Goal: Information Seeking & Learning: Learn about a topic

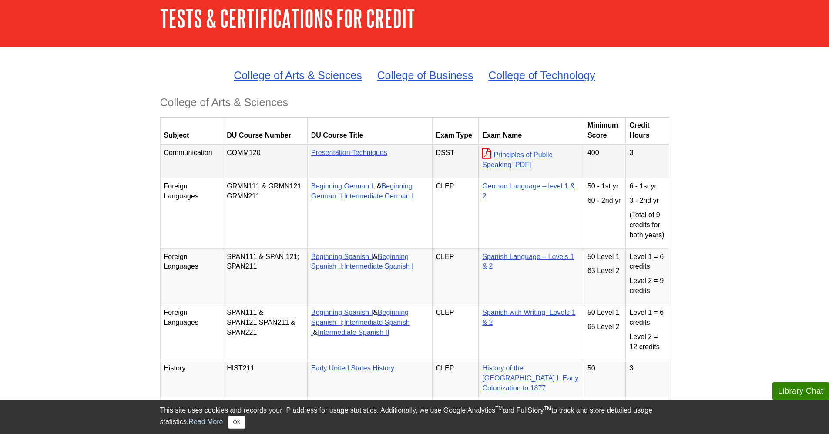
scroll to position [44, 0]
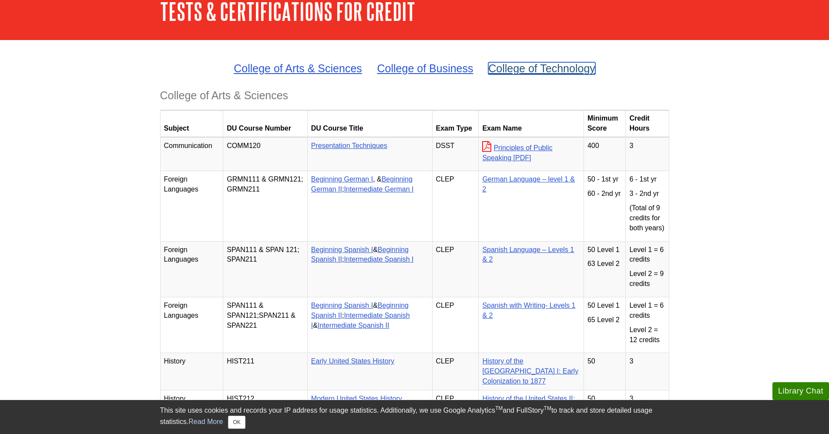
click at [536, 67] on link "College of Technology" at bounding box center [541, 68] width 107 height 12
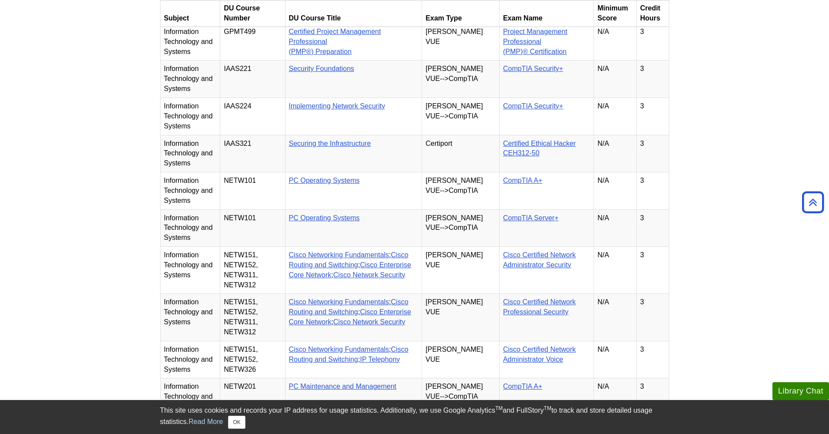
scroll to position [3057, 0]
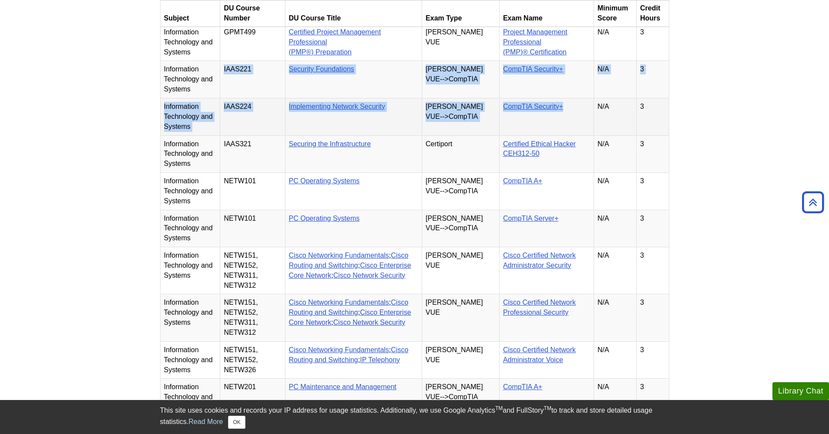
drag, startPoint x: 226, startPoint y: 103, endPoint x: 580, endPoint y: 148, distance: 357.3
click at [576, 135] on td "CompTIA Security+" at bounding box center [546, 116] width 94 height 37
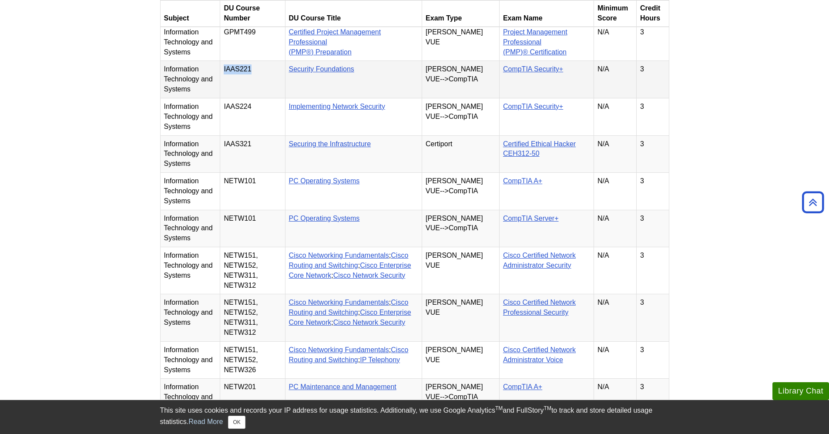
drag, startPoint x: 259, startPoint y: 103, endPoint x: 225, endPoint y: 104, distance: 34.4
click at [225, 98] on td "IAAS221" at bounding box center [252, 79] width 65 height 37
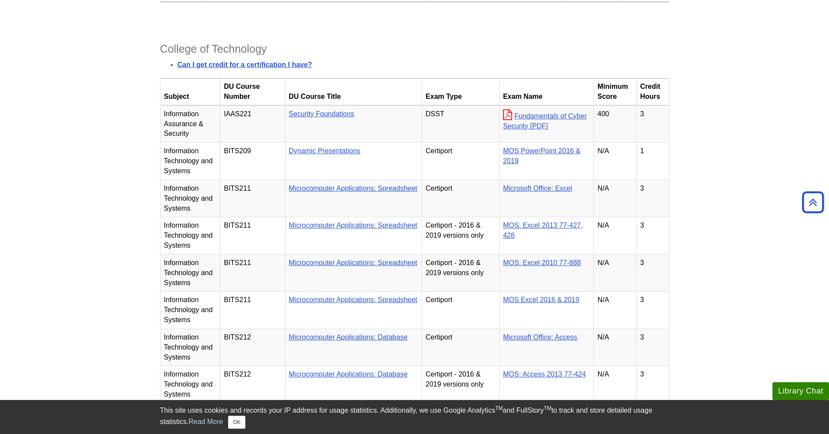
scroll to position [2143, 0]
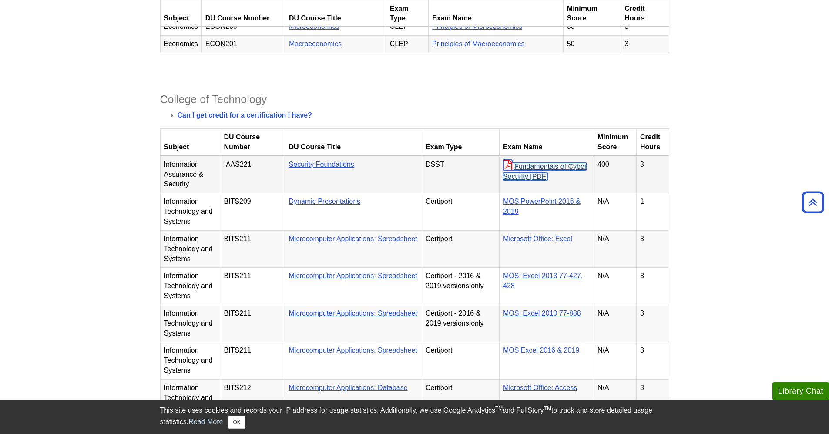
click at [533, 180] on link "Fundamentals of Cyber Security" at bounding box center [545, 171] width 84 height 17
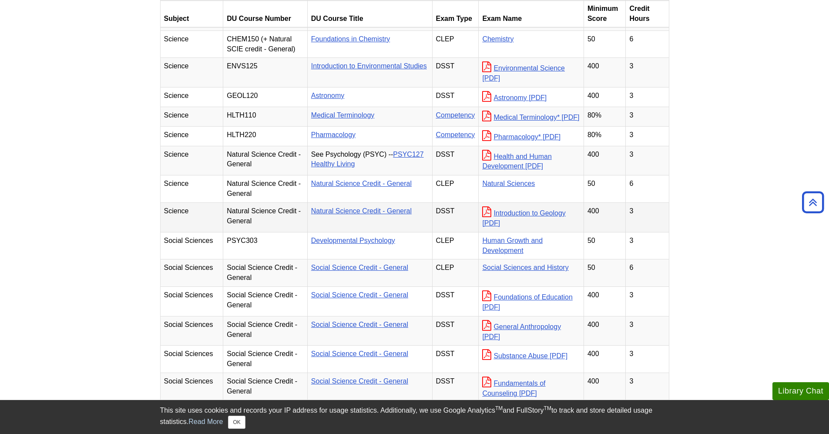
scroll to position [1088, 0]
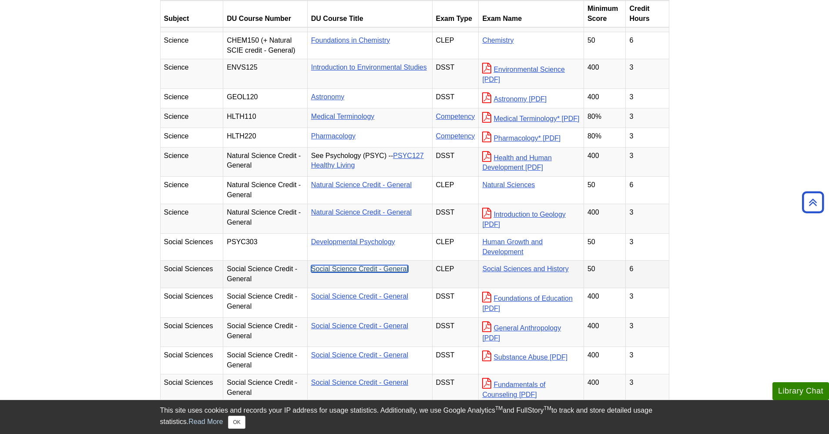
click at [387, 272] on link "Social Science Credit - General" at bounding box center [359, 268] width 97 height 7
